Goal: Communication & Community: Answer question/provide support

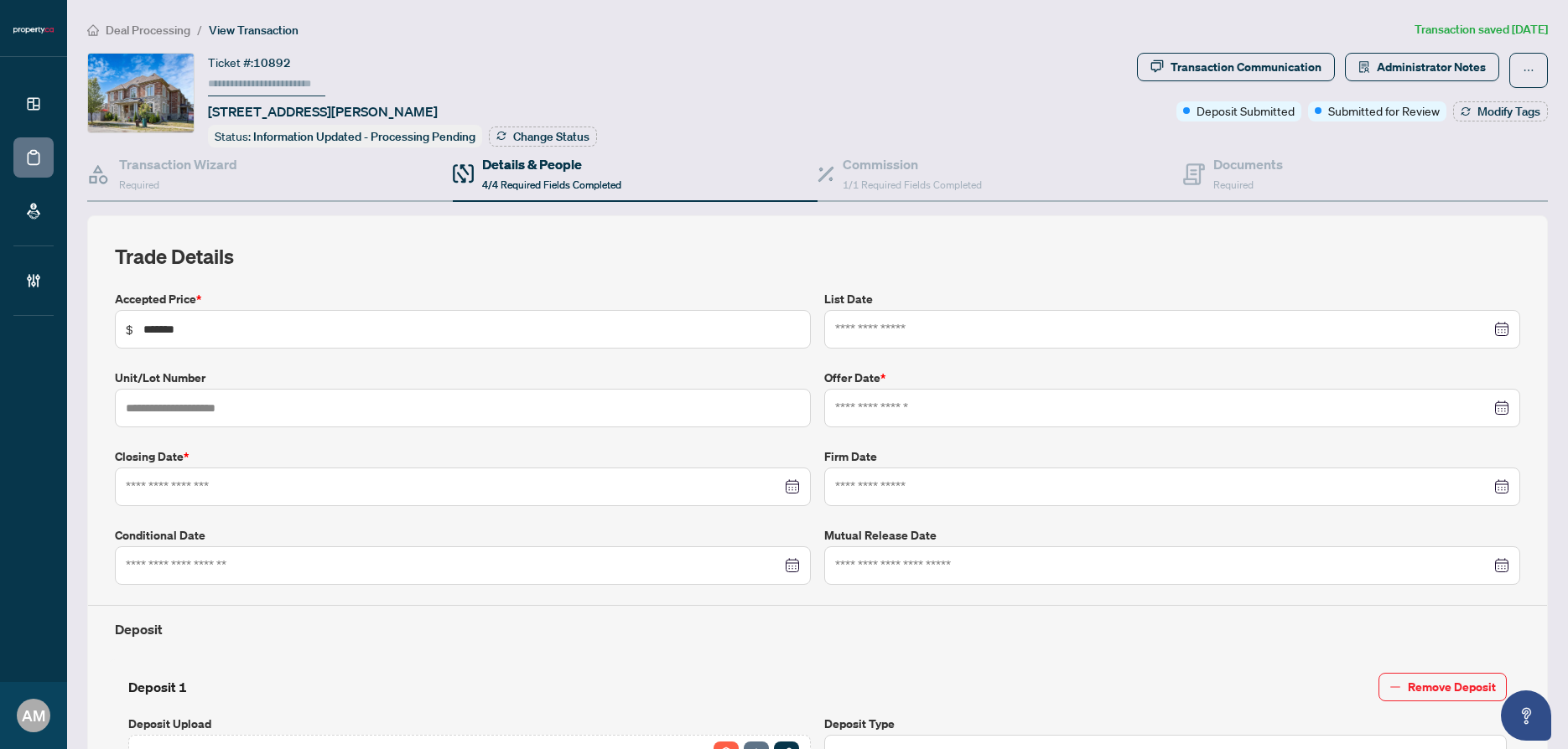
type input "**********"
click at [138, 33] on span "Deal Processing" at bounding box center [148, 31] width 85 height 15
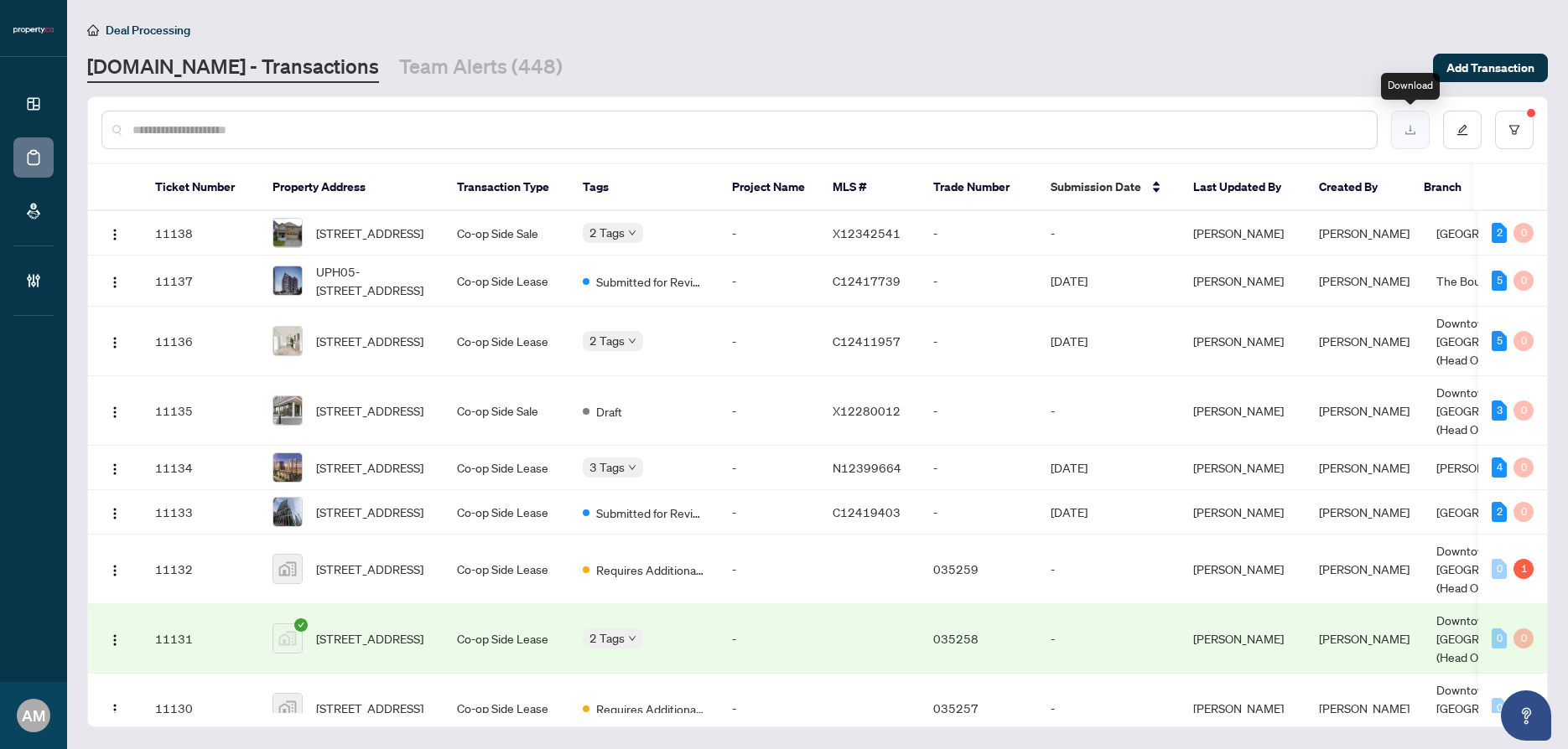
click at [1416, 139] on button "button" at bounding box center [1410, 129] width 38 height 38
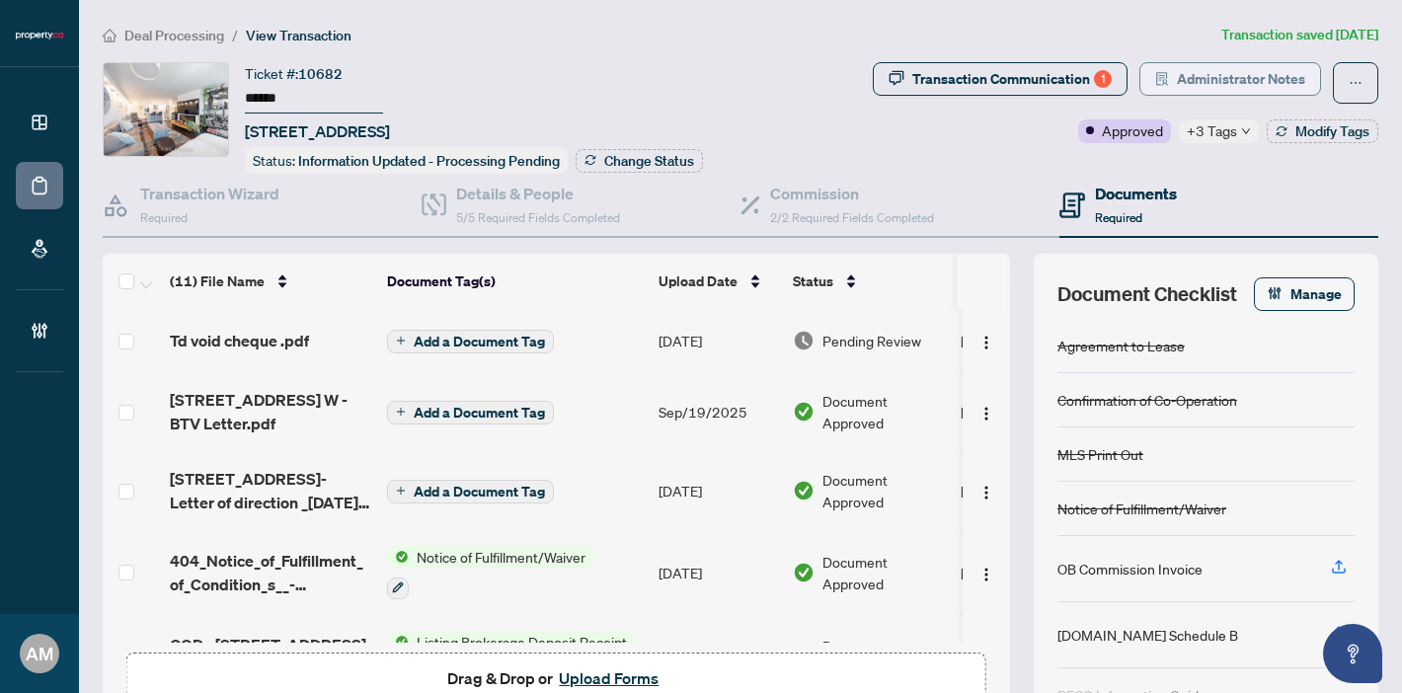
click at [1240, 70] on span "Administrator Notes" at bounding box center [1241, 79] width 128 height 32
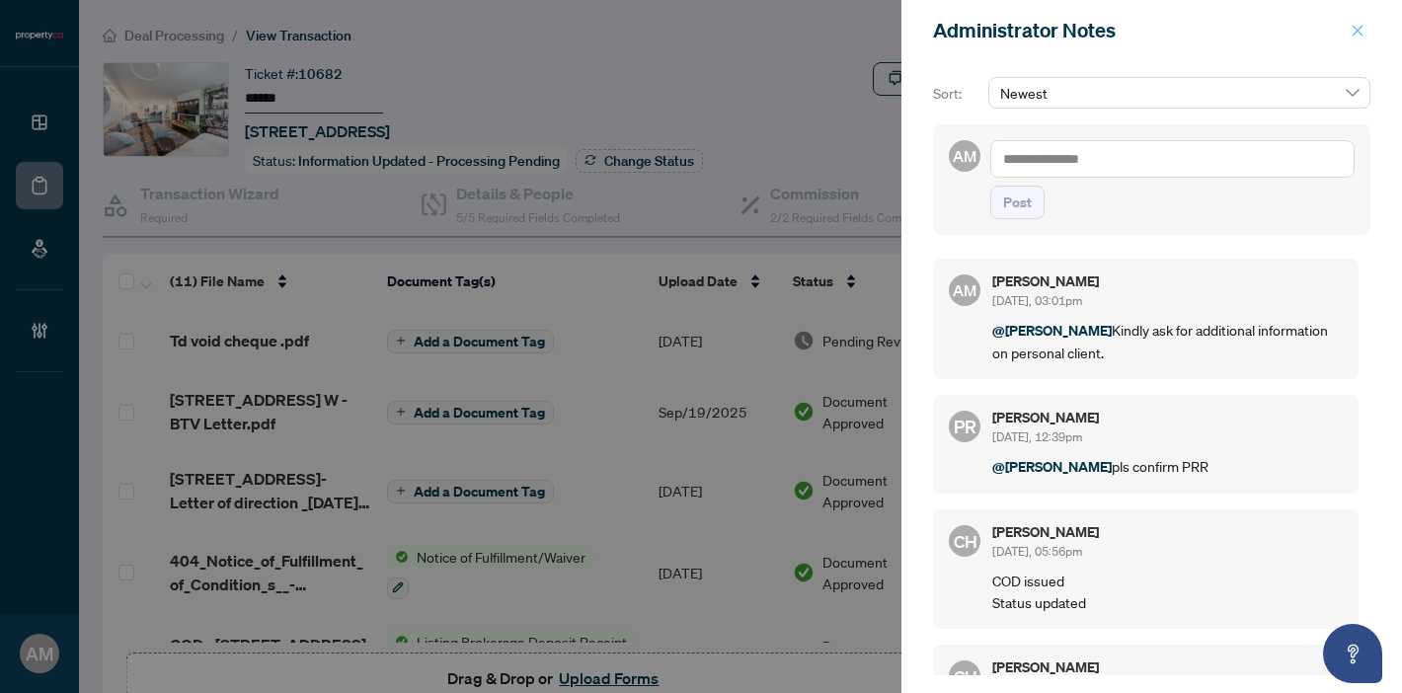
click at [1351, 32] on icon "close" at bounding box center [1357, 31] width 14 height 14
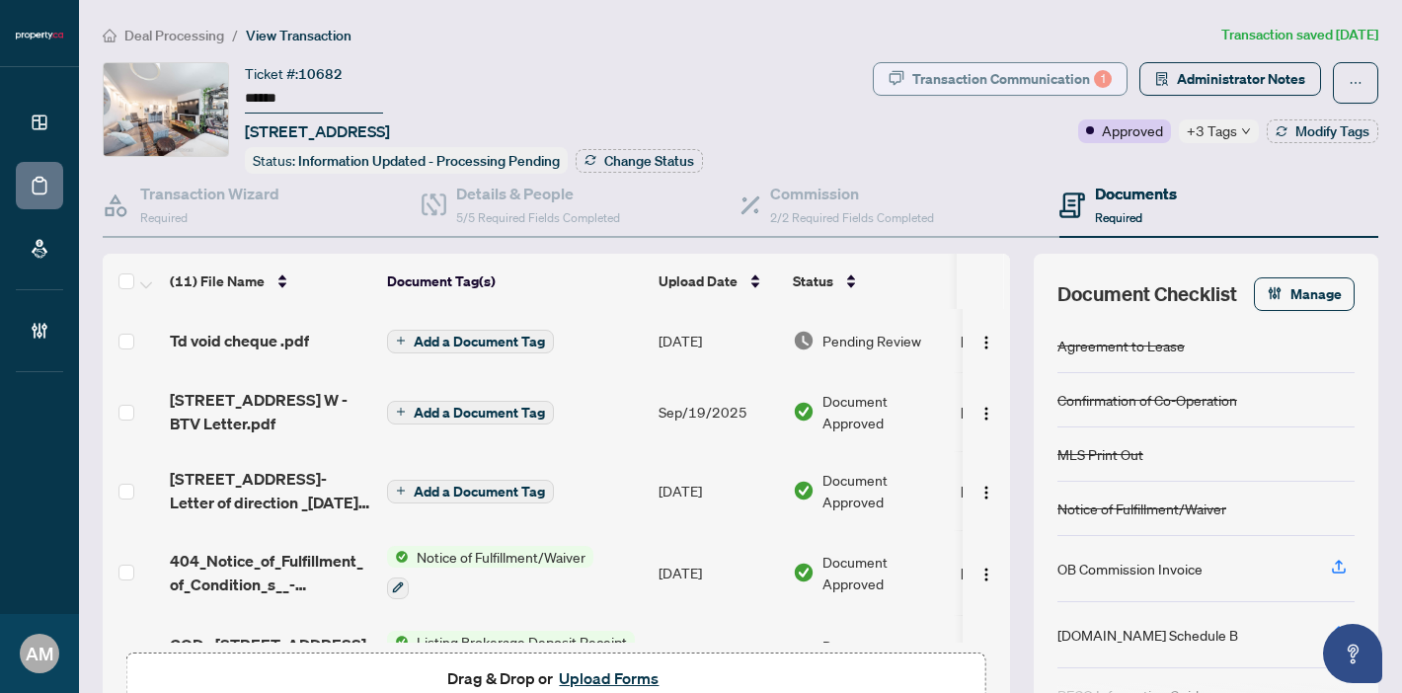
click at [1030, 83] on div "Transaction Communication 1" at bounding box center [1011, 79] width 199 height 32
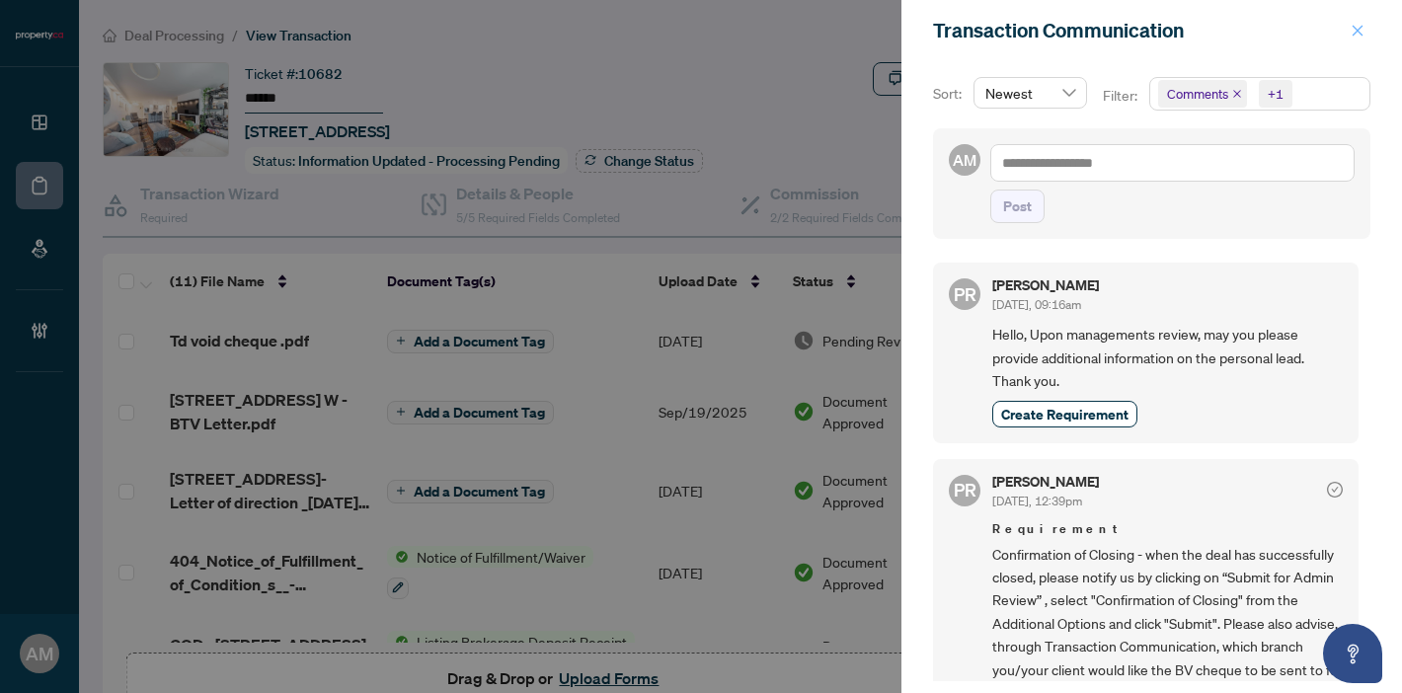
click at [1358, 36] on icon "close" at bounding box center [1357, 31] width 14 height 14
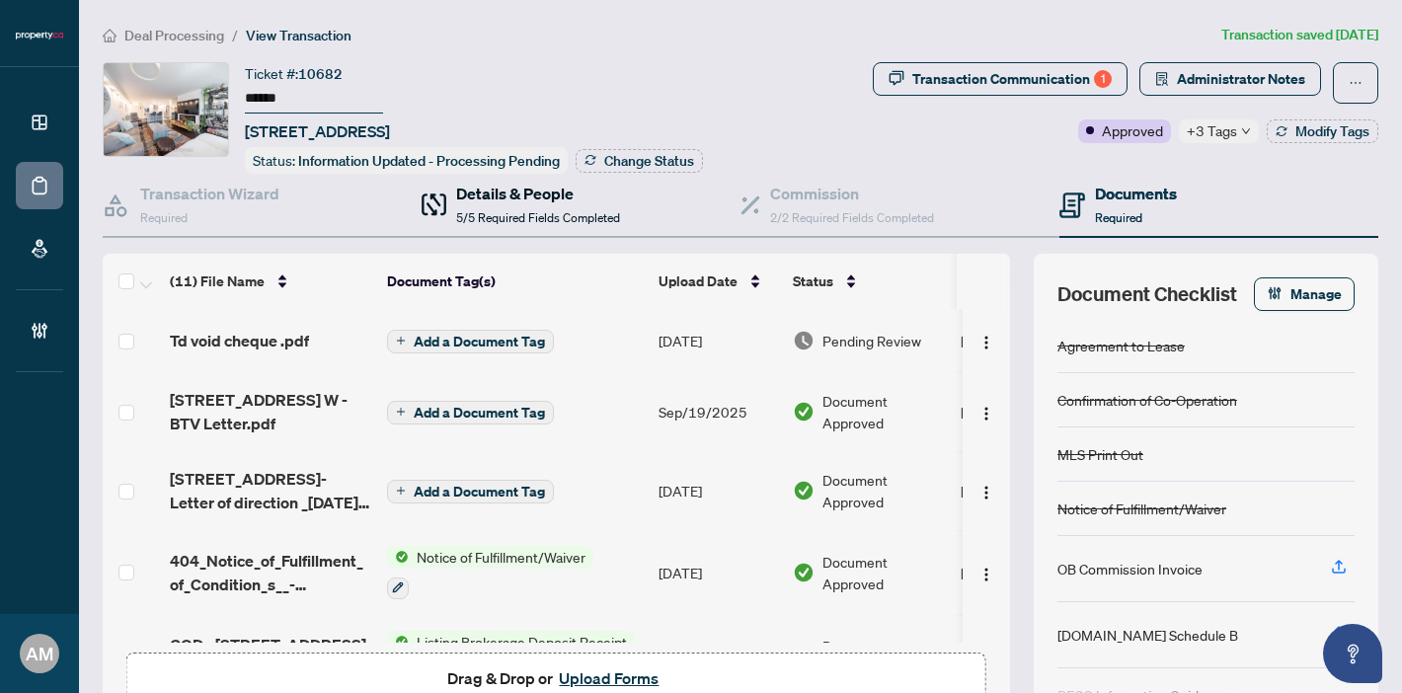
click at [506, 199] on h4 "Details & People" at bounding box center [538, 194] width 164 height 24
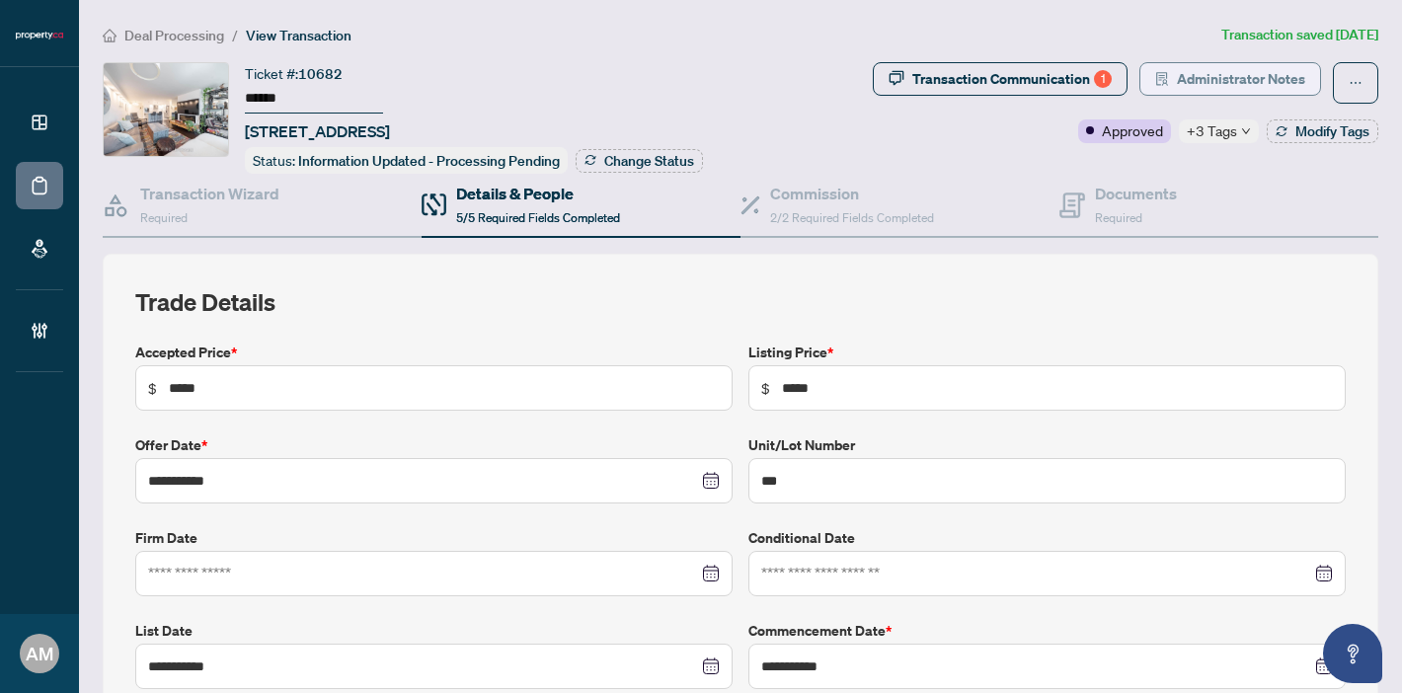
click at [1182, 70] on span "Administrator Notes" at bounding box center [1241, 79] width 128 height 32
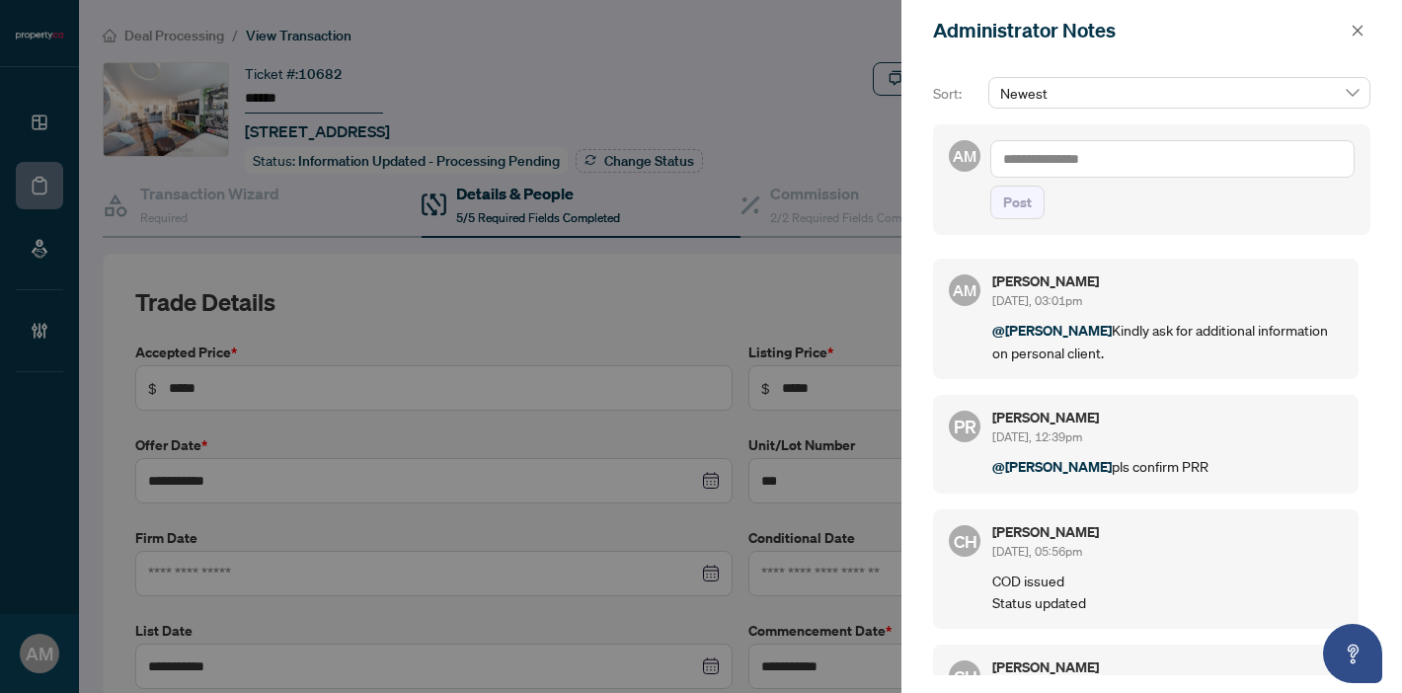
click at [1170, 166] on textarea at bounding box center [1172, 159] width 364 height 38
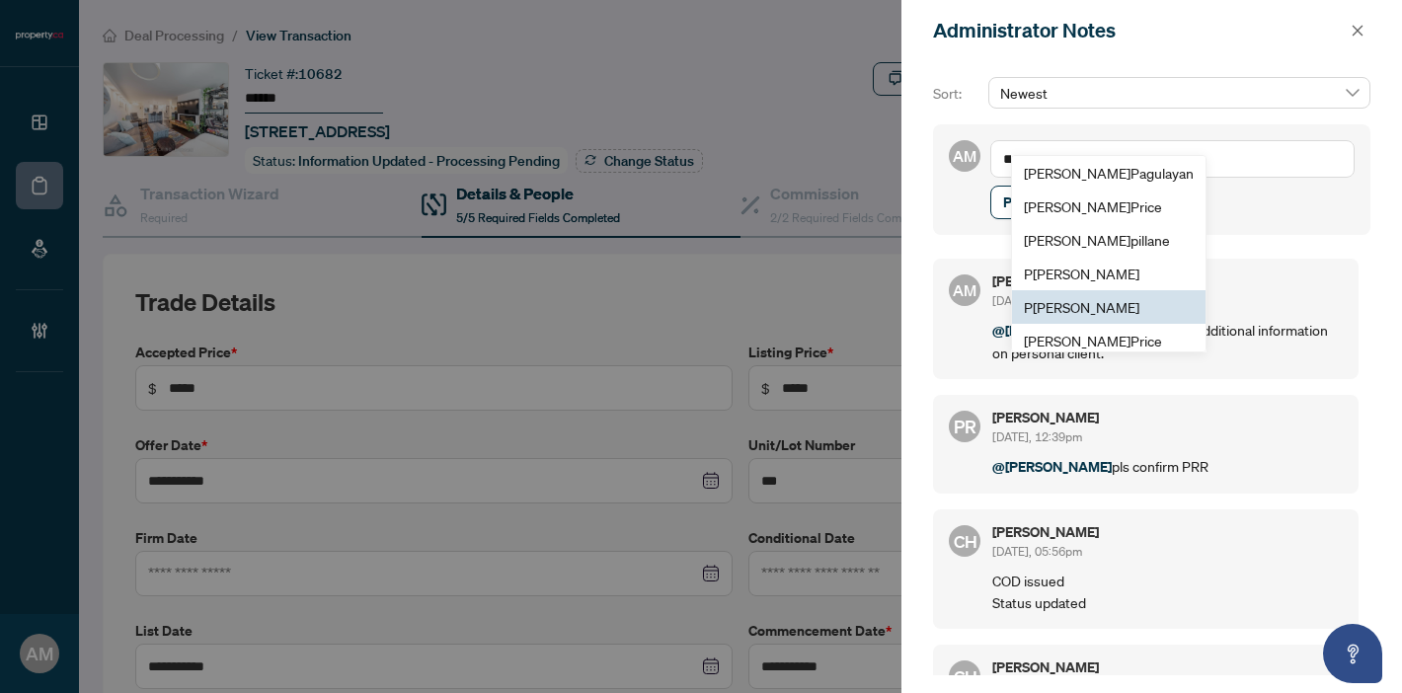
click at [1116, 302] on span "P uvitha Ramachandran" at bounding box center [1081, 307] width 115 height 18
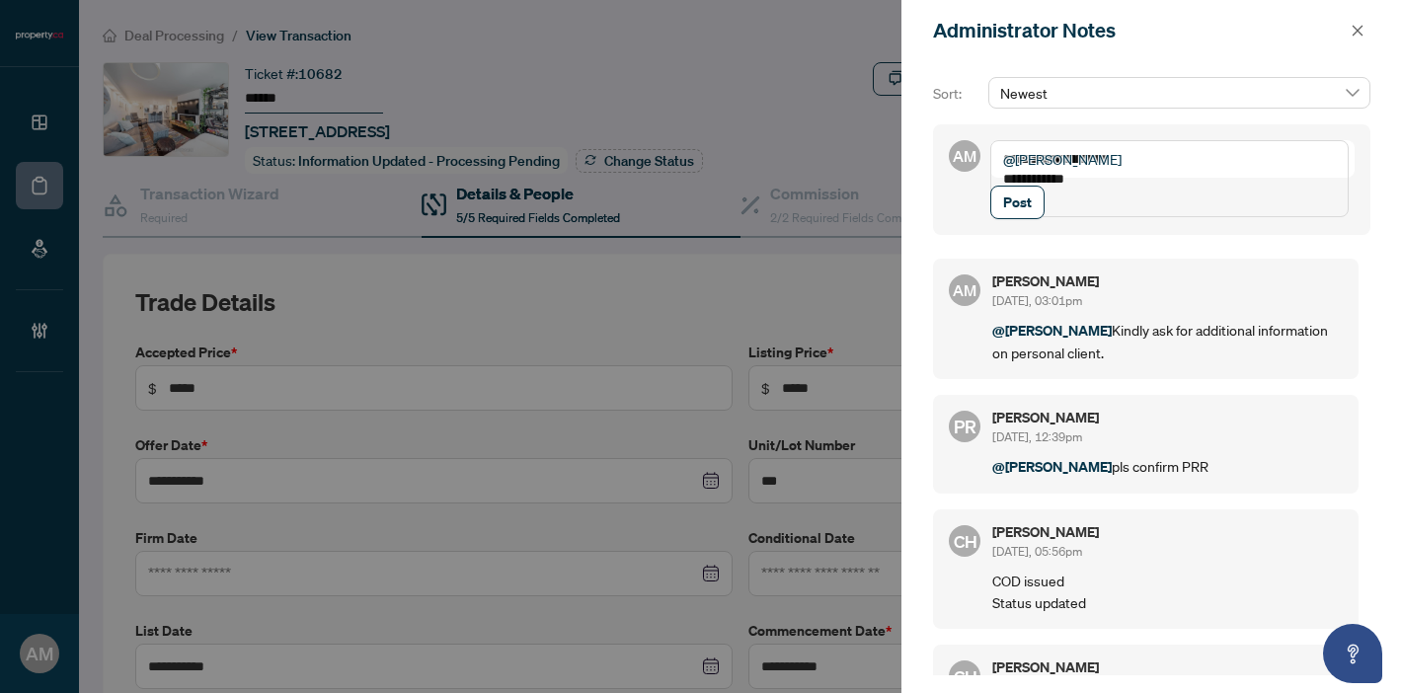
type textarea "**********"
click at [1007, 218] on span "Post" at bounding box center [1017, 203] width 29 height 32
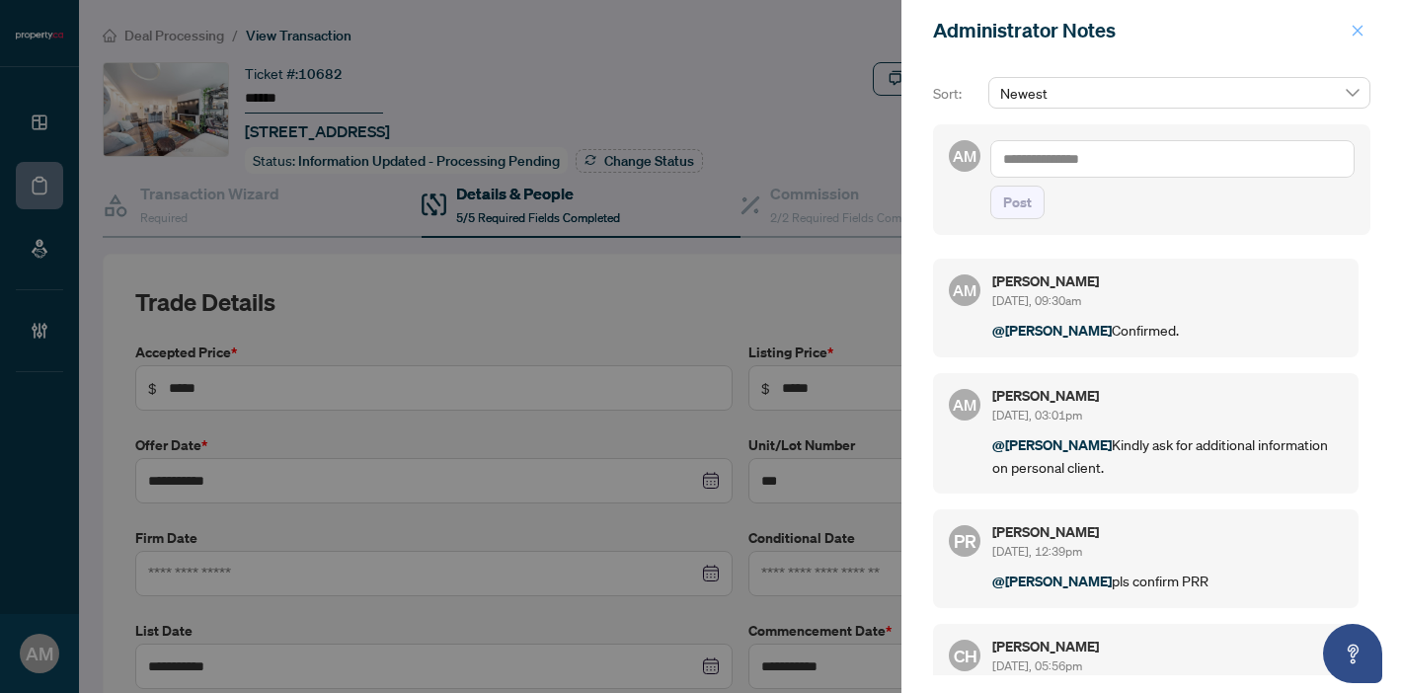
click at [1353, 28] on icon "close" at bounding box center [1357, 31] width 14 height 14
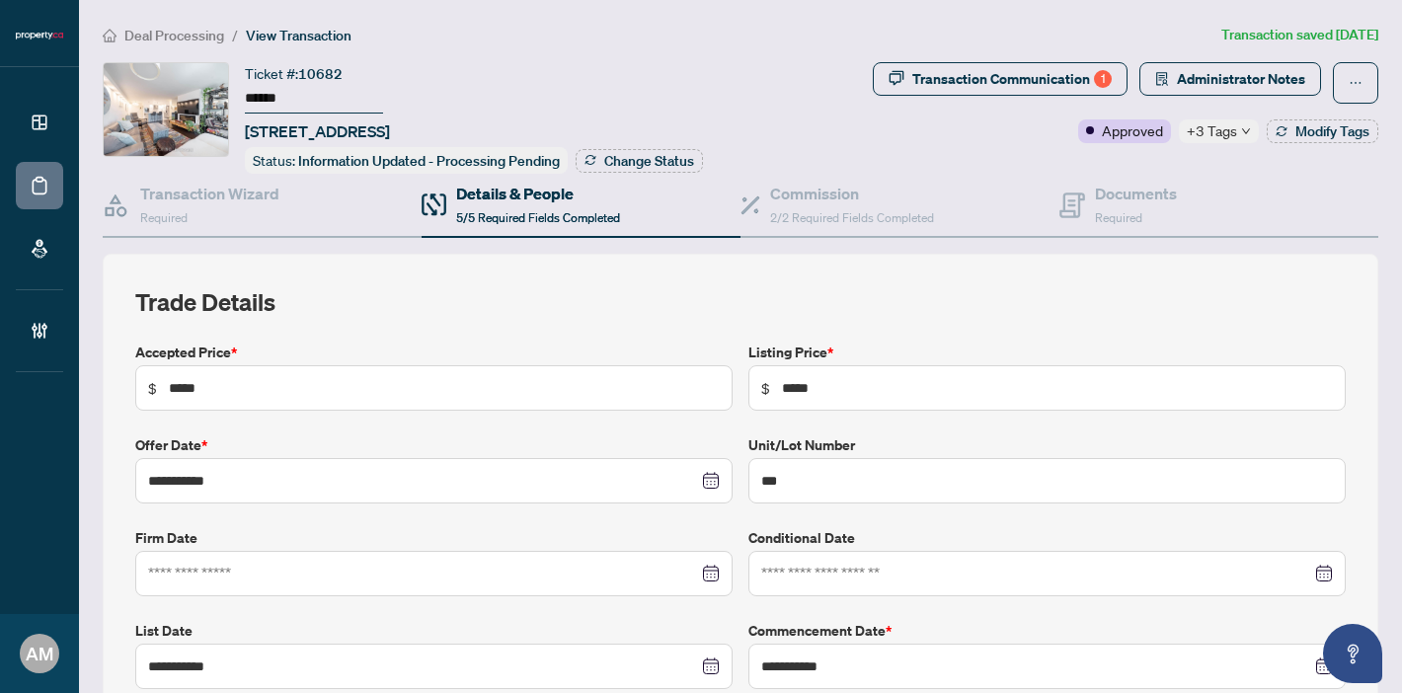
click at [152, 30] on span "Deal Processing" at bounding box center [174, 36] width 100 height 18
